Goal: Task Accomplishment & Management: Use online tool/utility

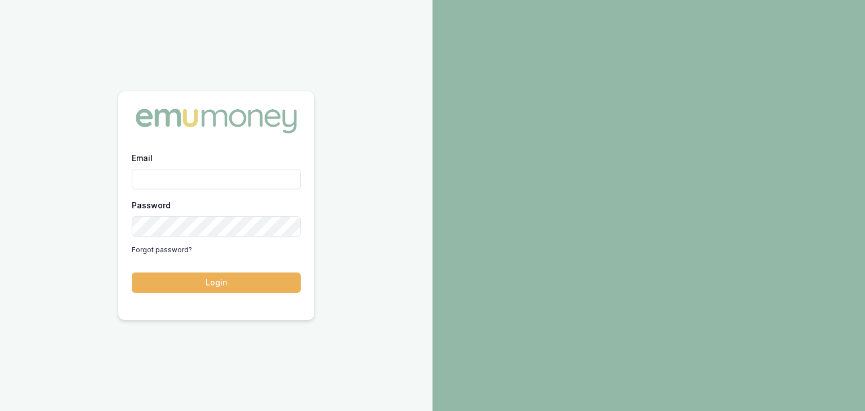
click at [191, 176] on input "Email" at bounding box center [216, 179] width 169 height 20
type input "baron.ketterman@emumoney.com.au"
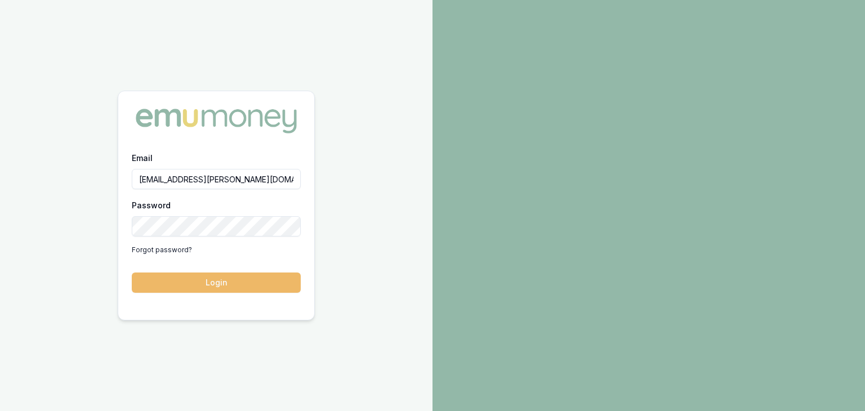
click at [244, 277] on button "Login" at bounding box center [216, 283] width 169 height 20
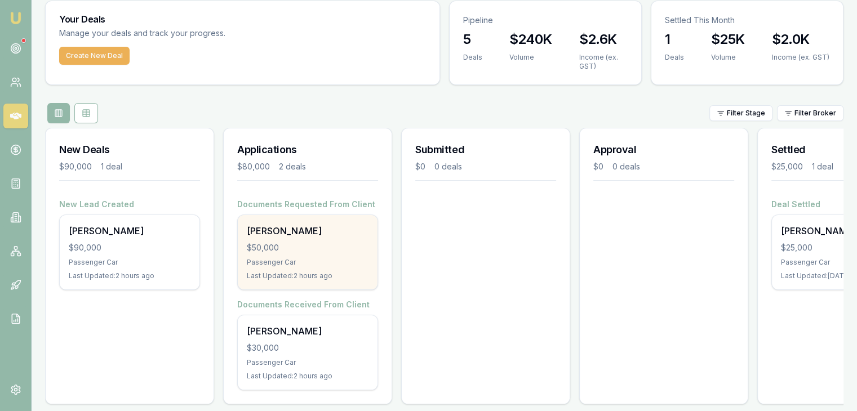
scroll to position [56, 0]
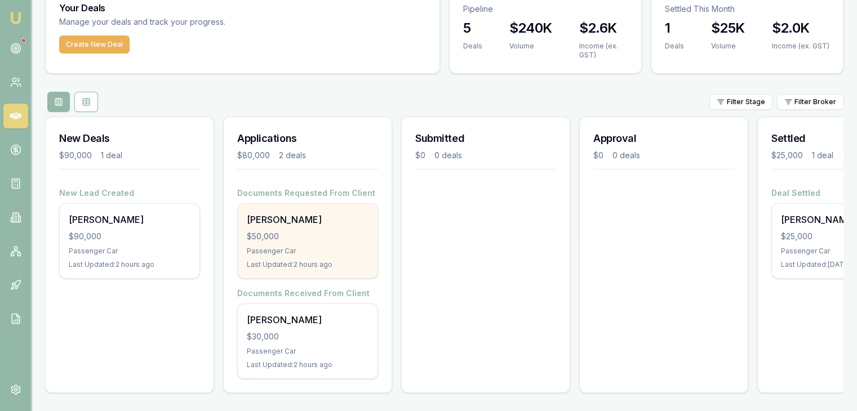
click at [280, 247] on div "Passenger Car" at bounding box center [308, 251] width 122 height 9
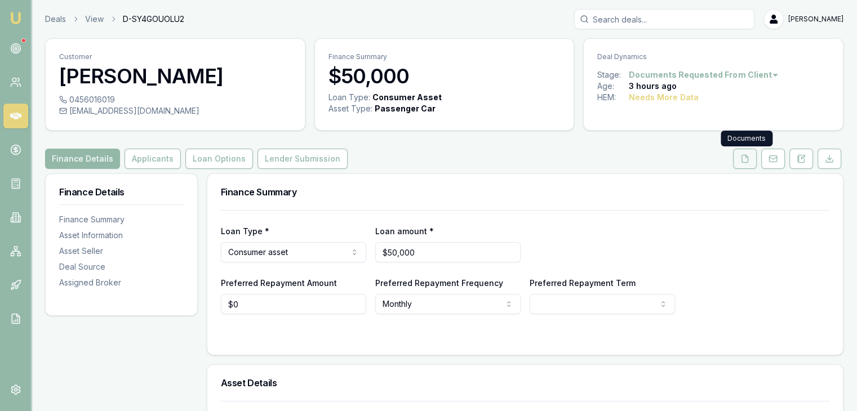
click at [742, 161] on icon at bounding box center [745, 158] width 6 height 7
